Goal: Find specific page/section: Find specific page/section

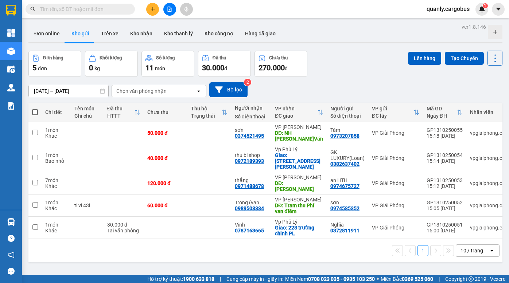
click at [371, 76] on div "Đơn hàng 5 đơn Khối lượng 0 kg Số lượng 11 món Đã thu 30.000 đ Chưa thu 270.000…" at bounding box center [265, 64] width 474 height 26
click at [351, 73] on div "Đơn hàng 5 đơn Khối lượng 0 kg Số lượng 11 món Đã thu 30.000 đ Chưa thu 270.000…" at bounding box center [265, 64] width 474 height 26
click at [347, 62] on div "Đơn hàng 5 đơn Khối lượng 0 kg Số lượng 11 món Đã thu 30.000 đ Chưa thu 270.000…" at bounding box center [265, 64] width 474 height 26
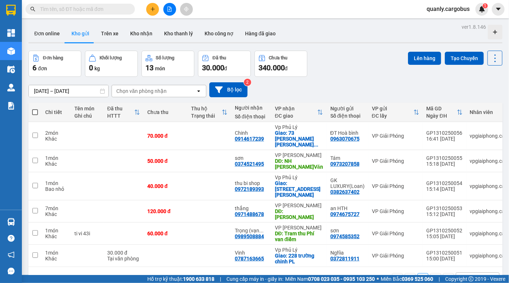
click at [349, 79] on div "[DATE] – [DATE] Press the down arrow key to interact with the calendar and sele…" at bounding box center [265, 90] width 474 height 26
click at [343, 78] on div "[DATE] – [DATE] Press the down arrow key to interact with the calendar and sele…" at bounding box center [265, 90] width 474 height 26
click at [345, 76] on div "Đơn hàng 6 đơn Khối lượng 0 kg Số lượng 13 món Đã thu 30.000 đ Chưa thu 340.000…" at bounding box center [265, 64] width 474 height 26
click at [360, 62] on div "Đơn hàng 6 đơn Khối lượng 0 kg Số lượng 13 món Đã thu 30.000 đ Chưa thu 340.000…" at bounding box center [265, 64] width 474 height 26
click at [359, 59] on div "Đơn hàng 6 đơn Khối lượng 0 kg Số lượng 13 món Đã thu 30.000 đ Chưa thu 340.000…" at bounding box center [265, 64] width 474 height 26
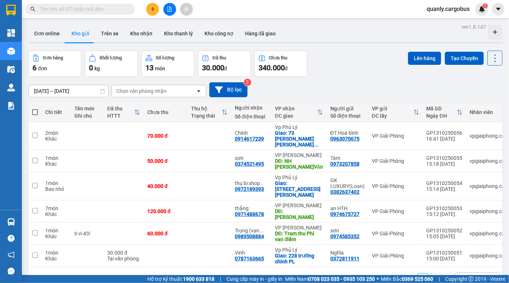
click at [337, 60] on div "Đơn hàng 6 đơn Khối lượng 0 kg Số lượng 13 món Đã thu 30.000 đ Chưa thu 340.000…" at bounding box center [265, 64] width 474 height 26
click at [352, 94] on div "[DATE] – [DATE] Press the down arrow key to interact with the calendar and sele…" at bounding box center [265, 89] width 474 height 15
click at [342, 94] on div "[DATE] – [DATE] Press the down arrow key to interact with the calendar and sele…" at bounding box center [265, 89] width 474 height 15
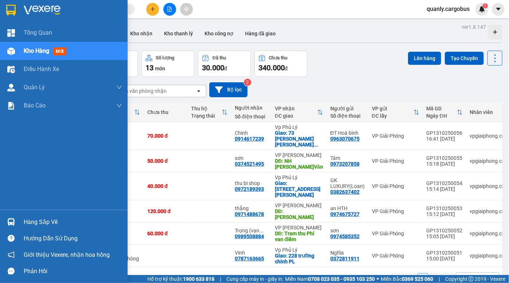
click at [20, 51] on div "Kho hàng mới" at bounding box center [64, 51] width 128 height 18
